Goal: Information Seeking & Learning: Learn about a topic

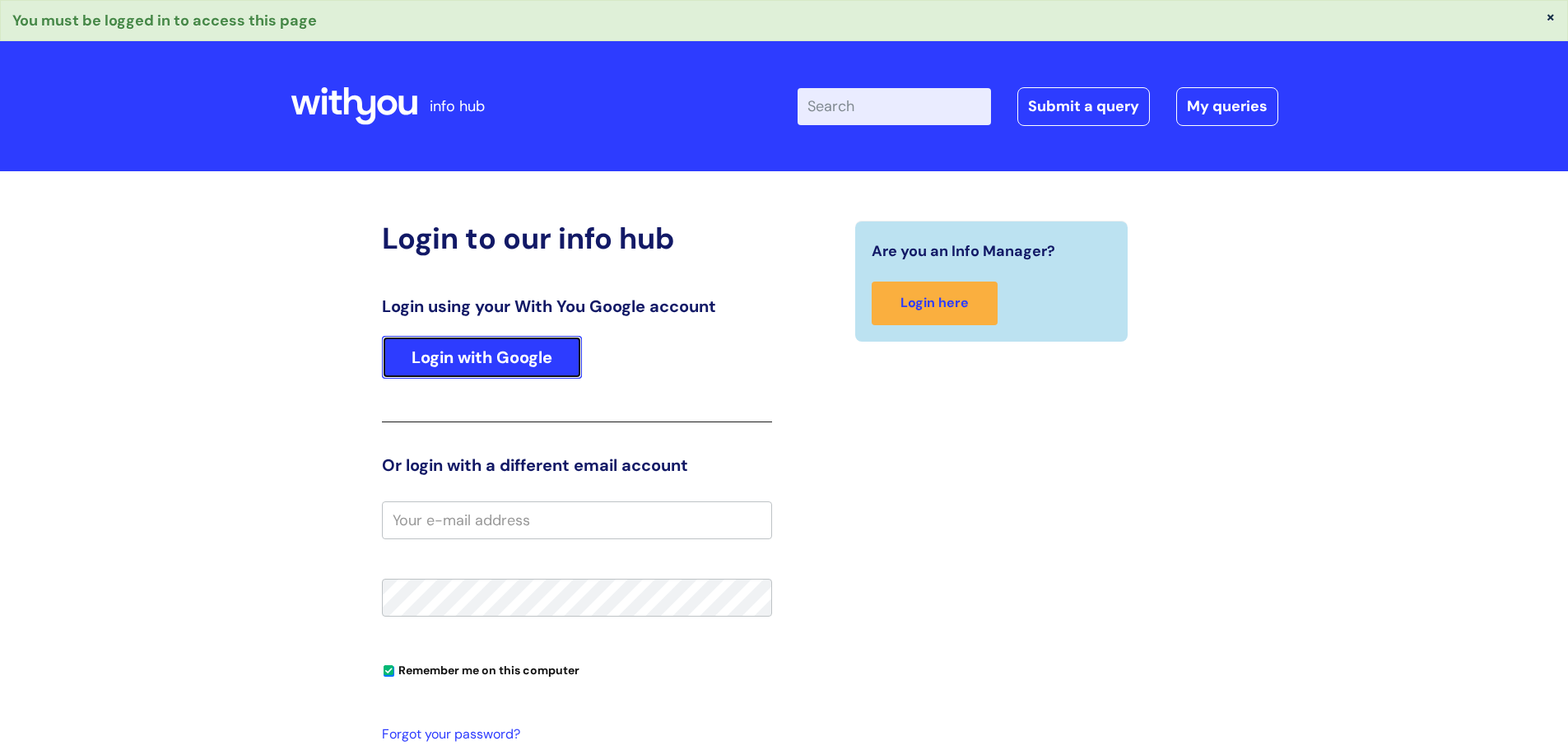
click at [470, 352] on link "Login with Google" at bounding box center [481, 357] width 200 height 43
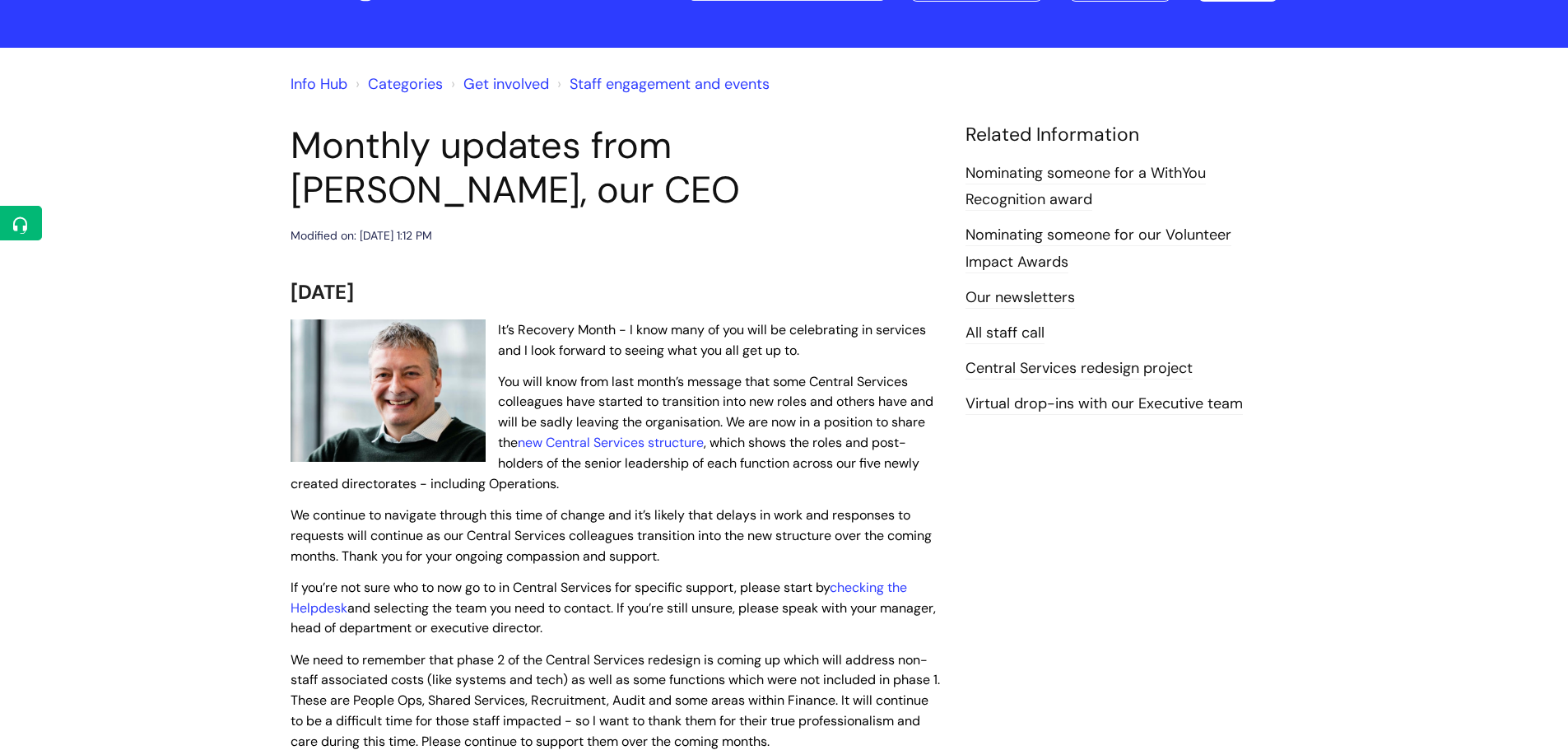
scroll to position [165, 0]
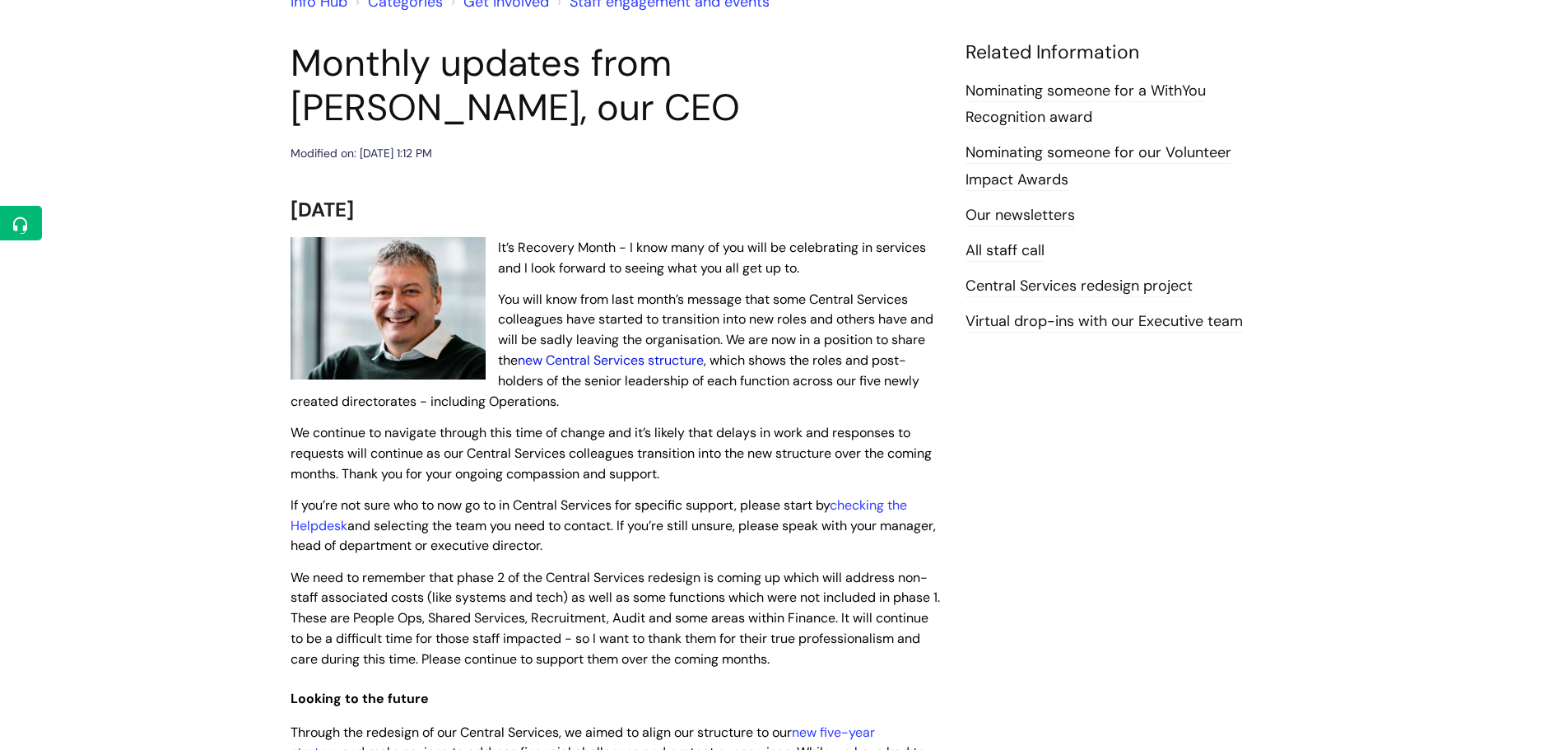
click at [651, 360] on link "new Central Services structure" at bounding box center [610, 360] width 186 height 17
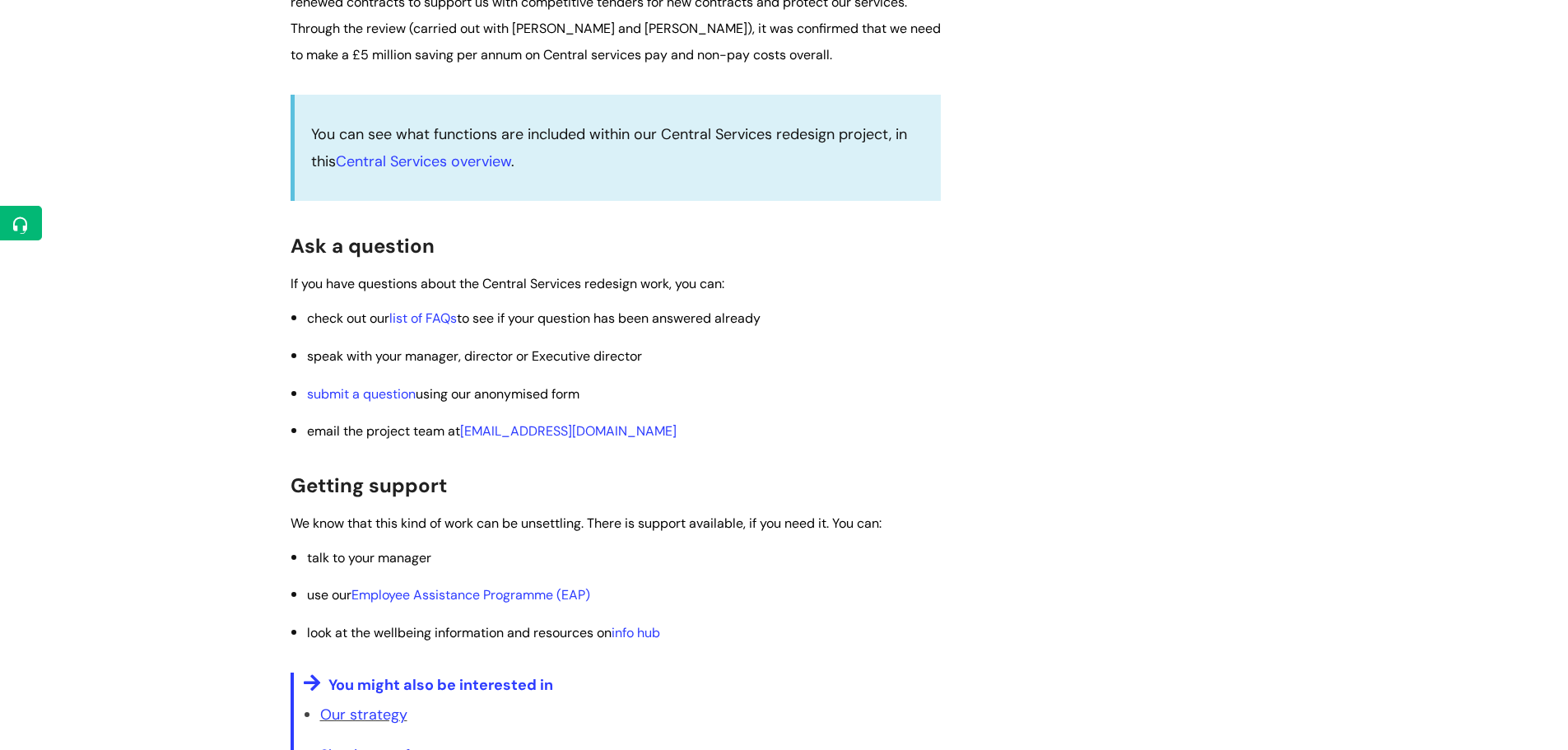
scroll to position [2800, 0]
